Goal: Information Seeking & Learning: Learn about a topic

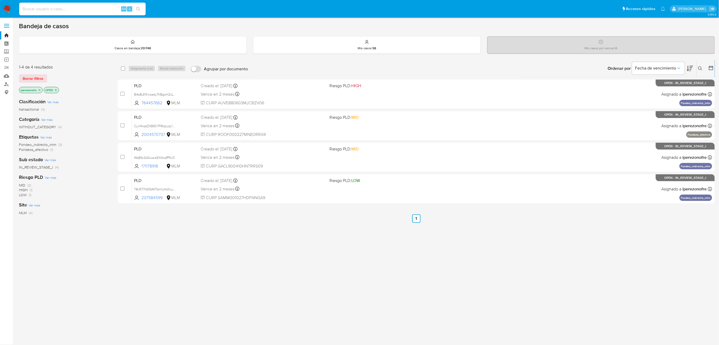
click at [70, 8] on input at bounding box center [82, 9] width 126 height 7
paste input "2236278427"
type input "2236278427"
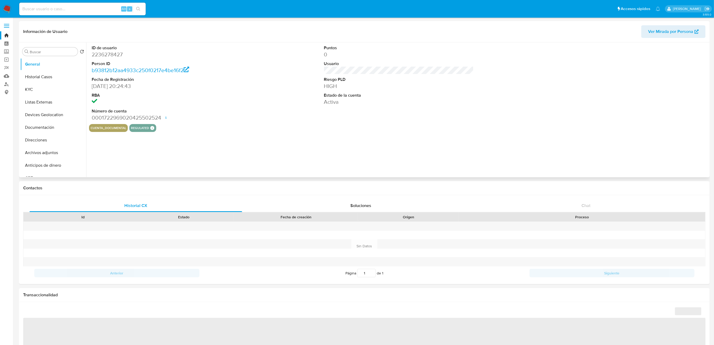
select select "10"
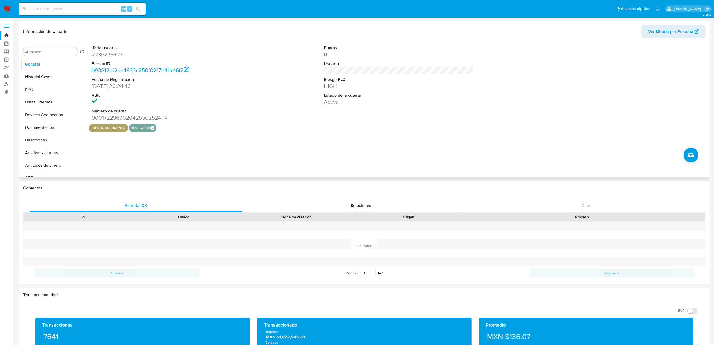
click at [257, 116] on div "ID de usuario 2236278427 Person ID b93812b12aa4933c250f0217e4be16f2 Fecha de Re…" at bounding box center [399, 83] width 620 height 82
click at [34, 77] on button "Historial Casos" at bounding box center [51, 77] width 62 height 13
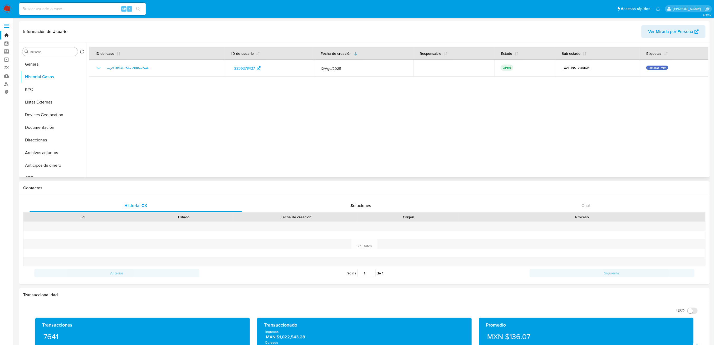
click at [328, 120] on div at bounding box center [397, 109] width 622 height 135
click at [38, 88] on button "KYC" at bounding box center [51, 89] width 62 height 13
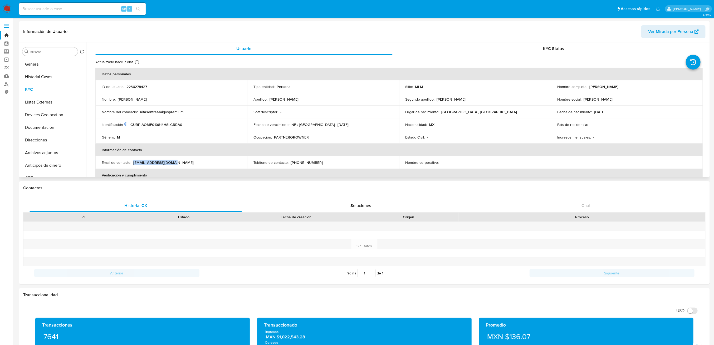
drag, startPoint x: 178, startPoint y: 159, endPoint x: 133, endPoint y: 161, distance: 45.4
click at [133, 161] on td "Email de contacto : fran1408mtz@gmail.com" at bounding box center [171, 162] width 152 height 13
copy p "fran1408mtz@gmail.com"
drag, startPoint x: 316, startPoint y: 161, endPoint x: 290, endPoint y: 162, distance: 25.3
click at [290, 162] on div "Teléfono de contacto : (667) 4192203" at bounding box center [322, 162] width 139 height 5
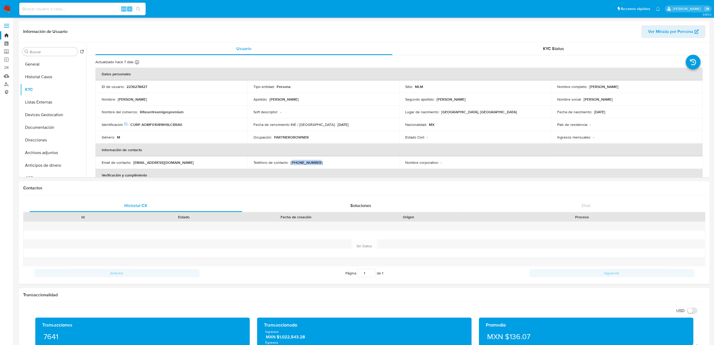
copy p "667) 4192203"
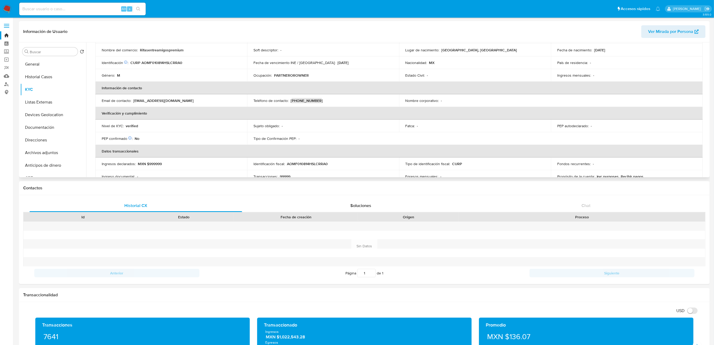
scroll to position [105, 0]
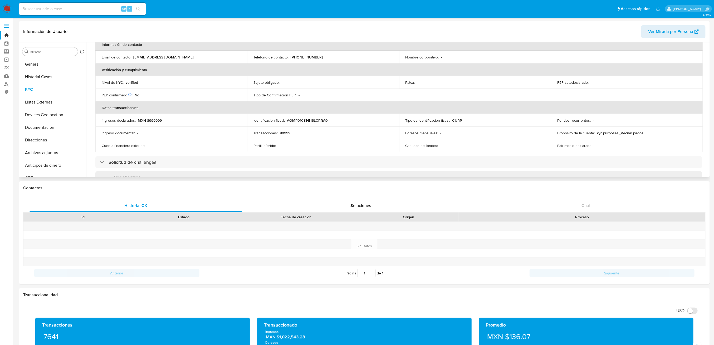
drag, startPoint x: 706, startPoint y: 90, endPoint x: 707, endPoint y: 96, distance: 6.1
click at [450, 96] on div "Usuario KYC Status Actualizado hace 7 días Creado: 28/01/2025 18:24:44 Actualiz…" at bounding box center [397, 109] width 622 height 135
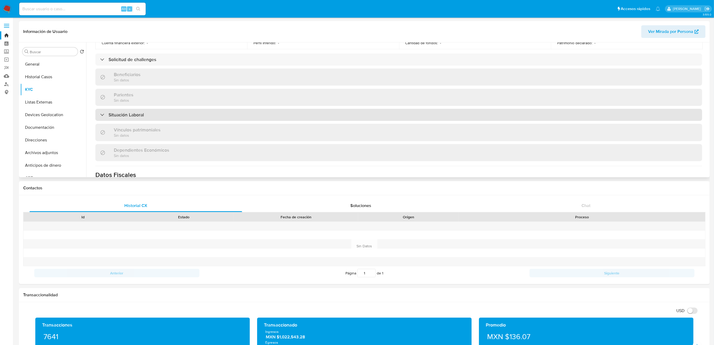
scroll to position [232, 0]
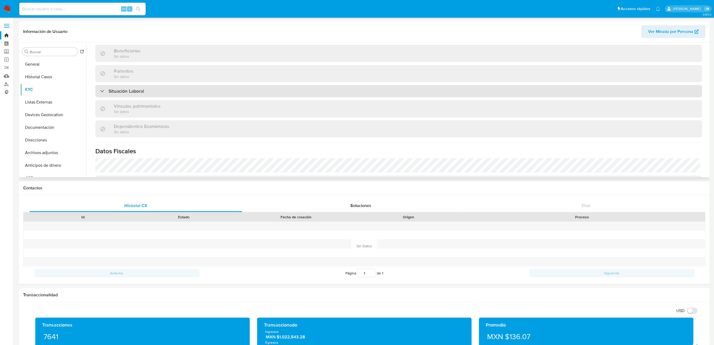
click at [195, 87] on div "Situación Laboral" at bounding box center [398, 91] width 607 height 12
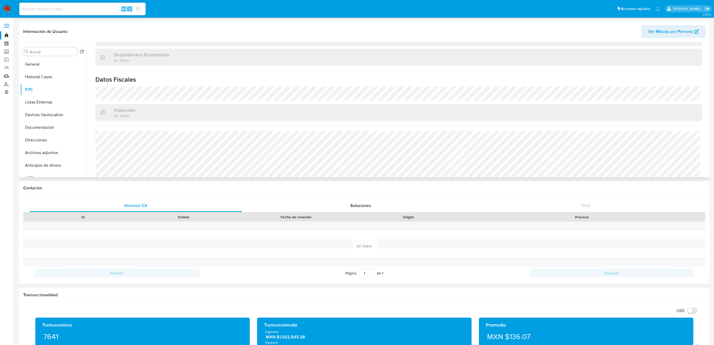
scroll to position [397, 0]
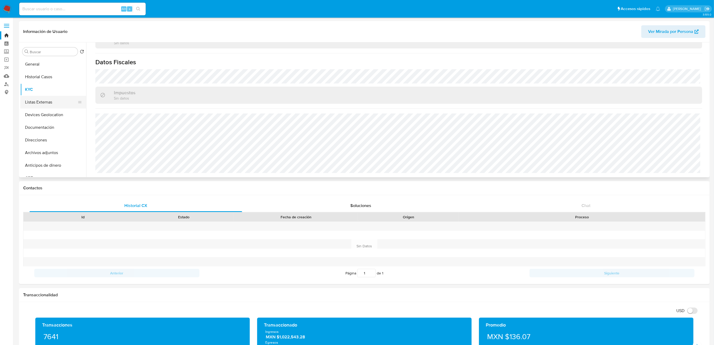
click at [38, 105] on button "Listas Externas" at bounding box center [51, 102] width 62 height 13
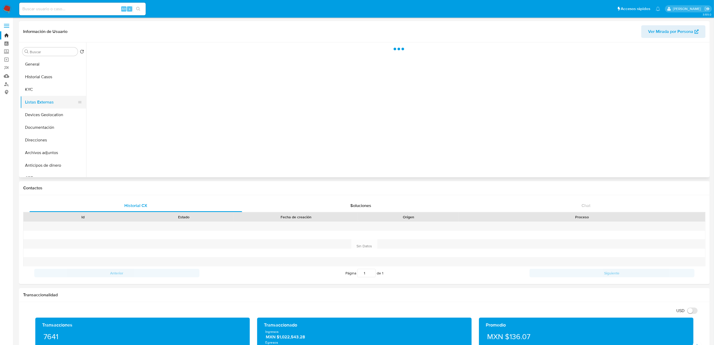
scroll to position [0, 0]
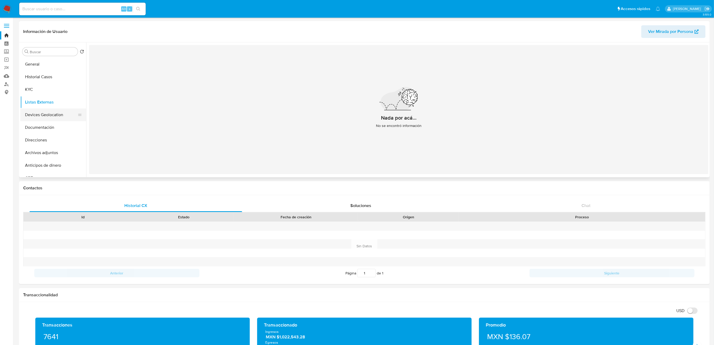
click at [54, 111] on button "Devices Geolocation" at bounding box center [51, 115] width 62 height 13
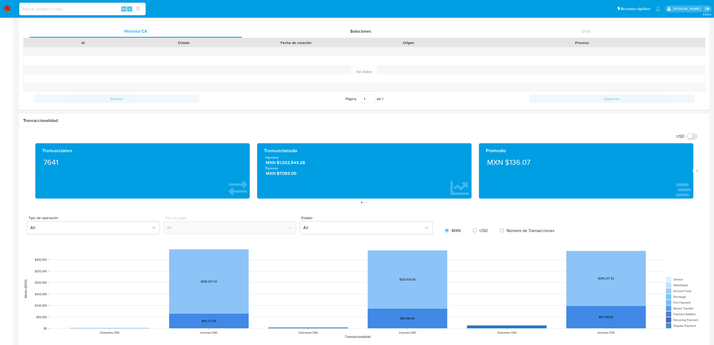
scroll to position [175, 0]
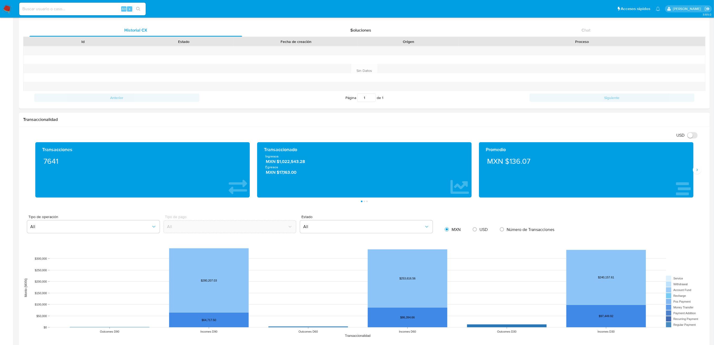
click at [450, 175] on div "Promedio MXN $136.07" at bounding box center [586, 169] width 222 height 55
click at [450, 170] on icon "Siguiente" at bounding box center [697, 170] width 1 height 2
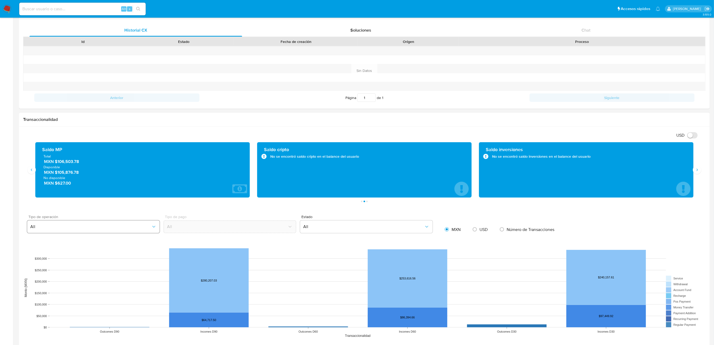
drag, startPoint x: 60, startPoint y: 164, endPoint x: 155, endPoint y: 226, distance: 112.8
click at [58, 162] on span "MXN $106,503.78" at bounding box center [143, 162] width 198 height 6
click at [285, 206] on div "USD Cambiar entre moneda local y dolar Transacciones 7641 Transaccionado Ingres…" at bounding box center [364, 341] width 682 height 420
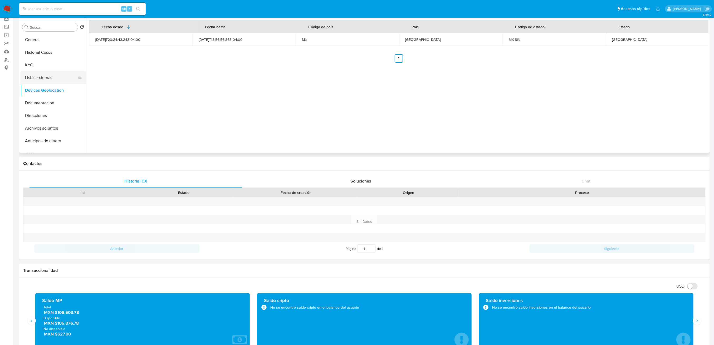
scroll to position [0, 0]
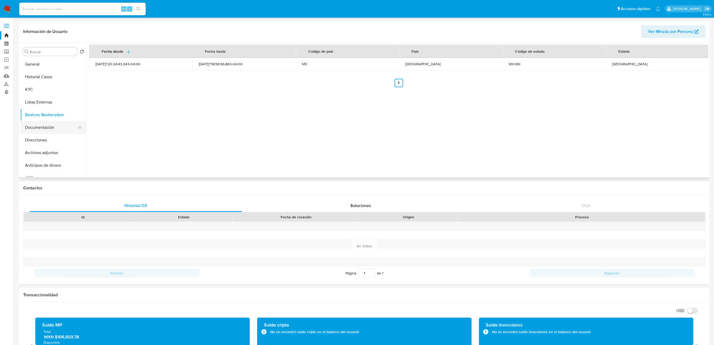
click at [45, 126] on button "Documentación" at bounding box center [51, 127] width 62 height 13
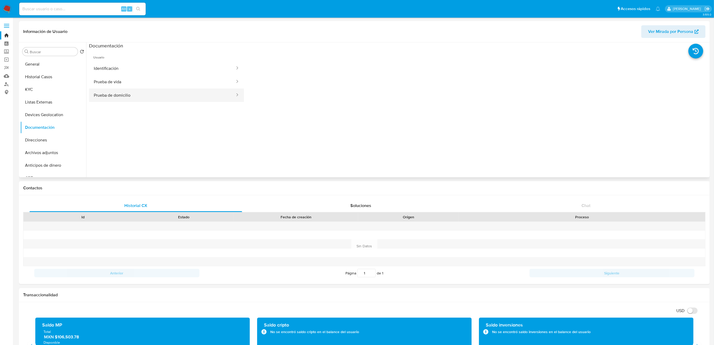
click at [130, 98] on button "Prueba de domicilio" at bounding box center [162, 95] width 147 height 13
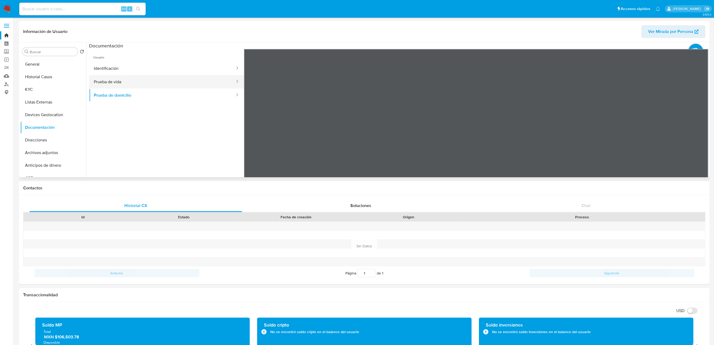
click at [133, 84] on button "Prueba de vida" at bounding box center [162, 81] width 147 height 13
click at [136, 68] on button "Identificación" at bounding box center [162, 68] width 147 height 13
click at [450, 133] on icon at bounding box center [701, 134] width 3 height 5
